Goal: Check status: Check status

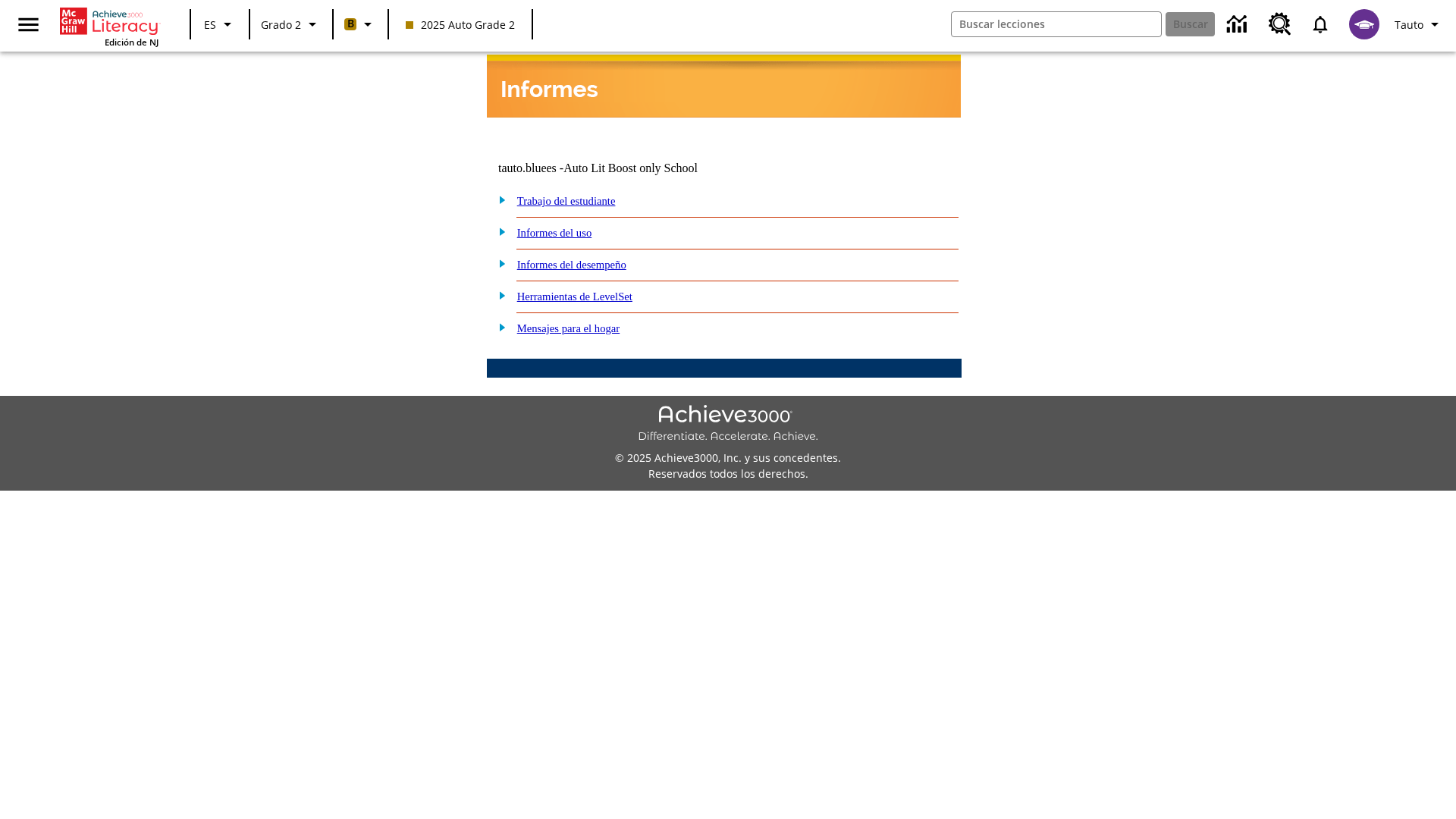
click at [592, 258] on link "Informes del desempeño" at bounding box center [572, 264] width 110 height 12
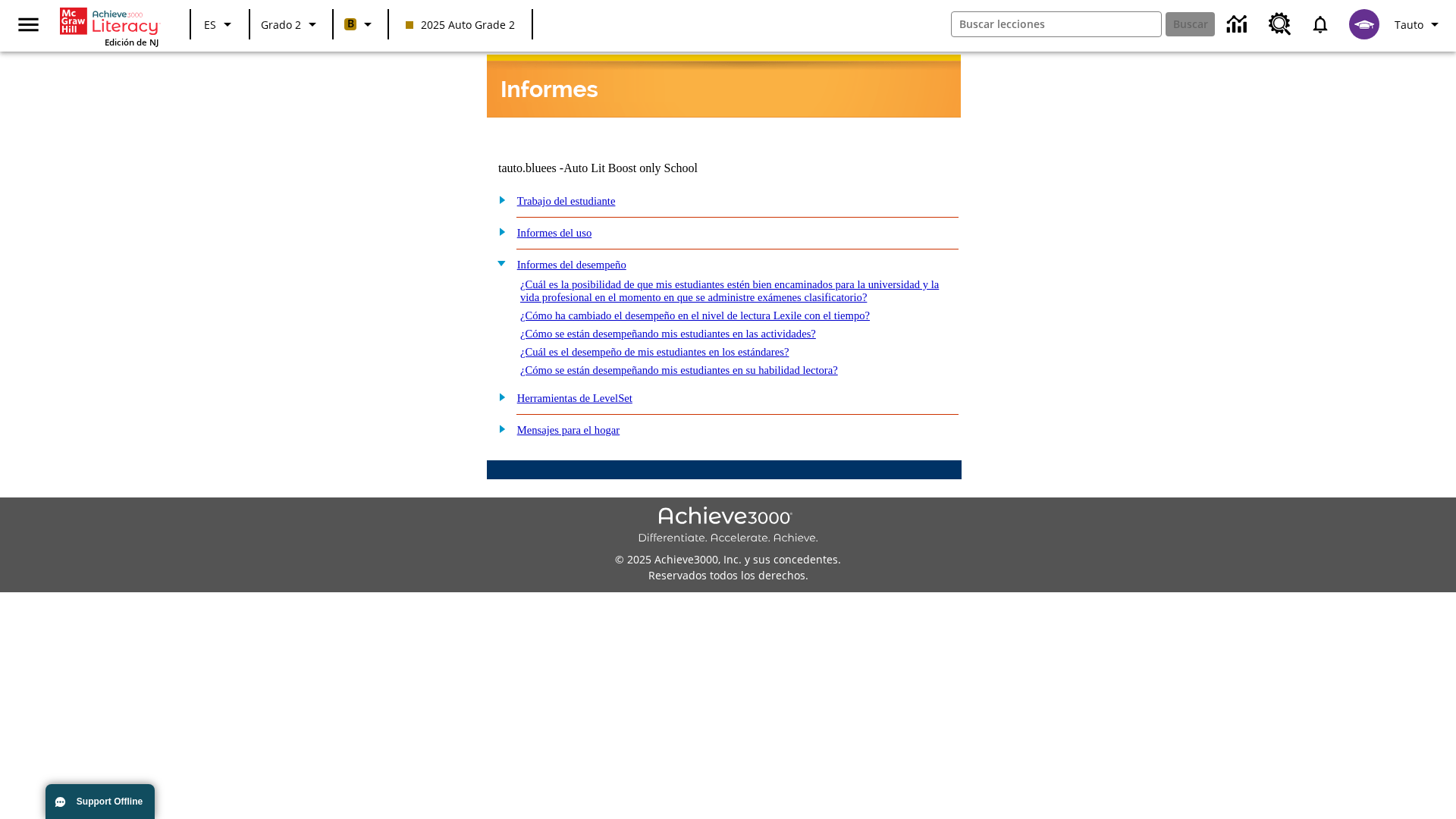
click at [693, 328] on link "¿Cómo se están desempeñando mis estudiantes en las actividades?" at bounding box center [668, 334] width 296 height 12
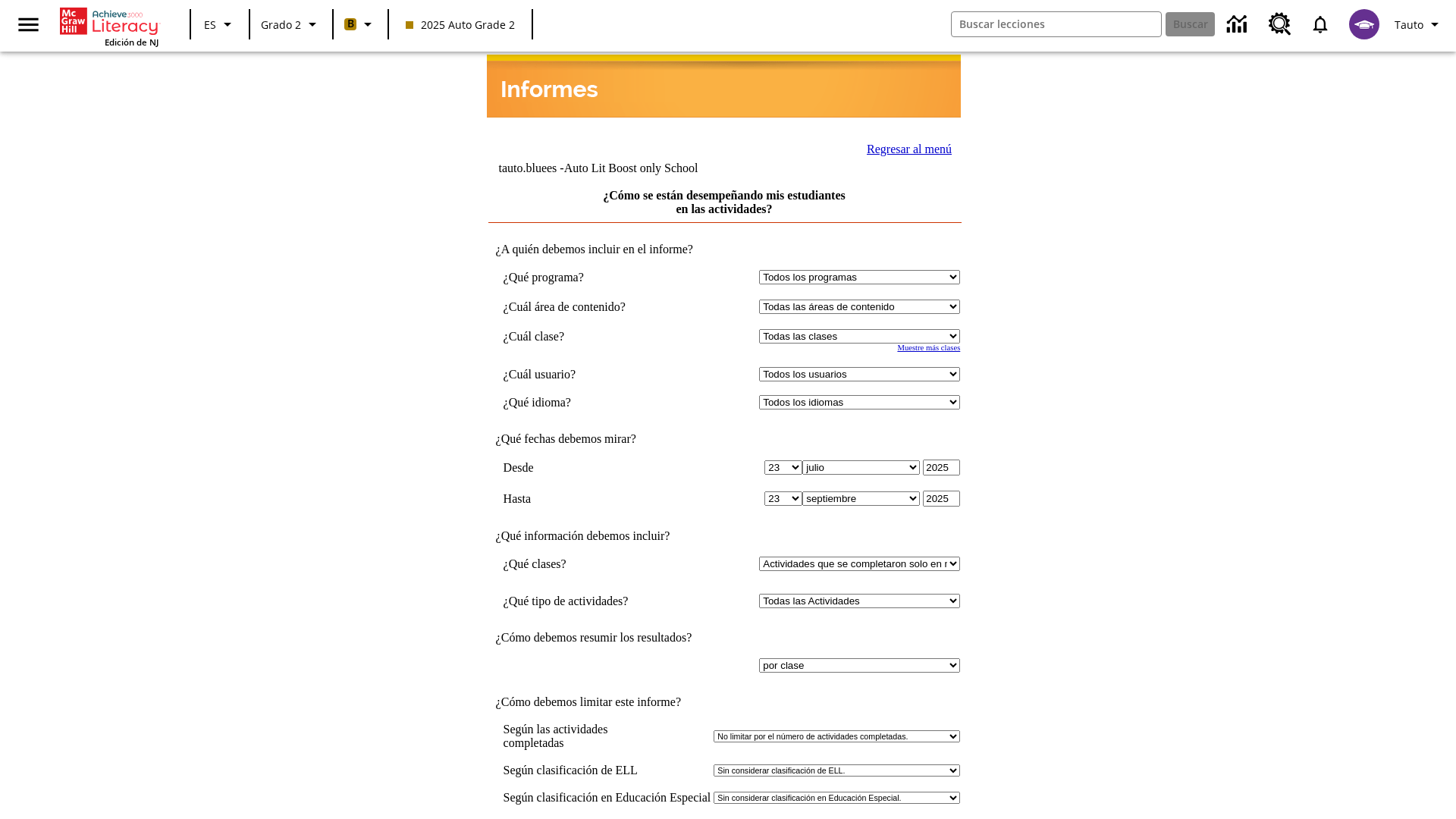
select select "21437111"
select select "4"
